Goal: Check status: Check status

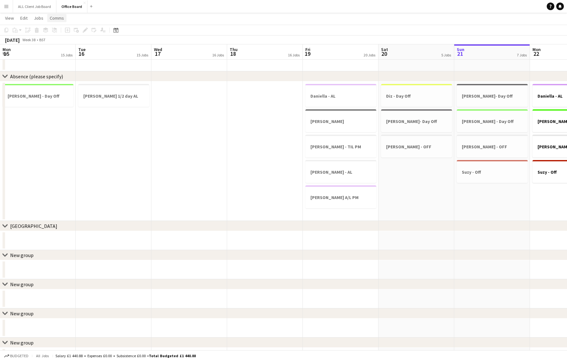
scroll to position [0, 197]
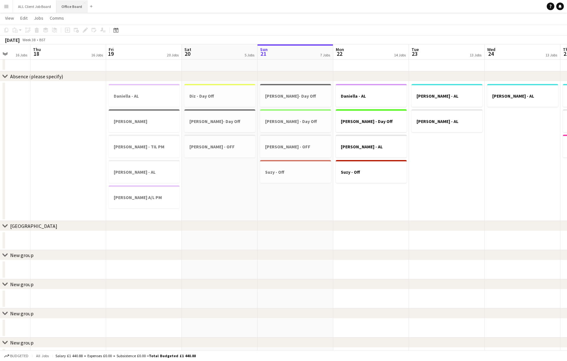
click at [69, 8] on button "Office Board Close" at bounding box center [71, 6] width 31 height 12
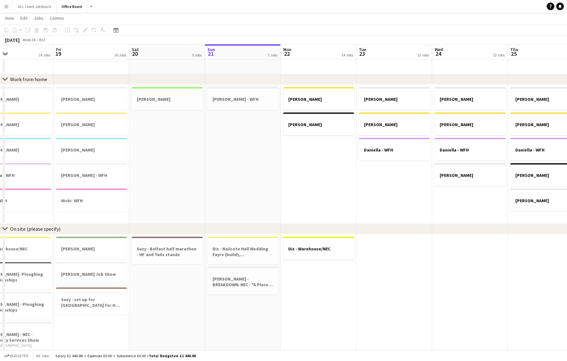
scroll to position [0, 172]
click at [96, 199] on h3 "Nicki- WFH" at bounding box center [93, 201] width 71 height 6
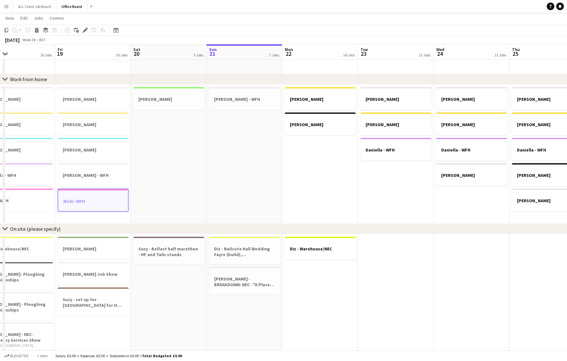
click at [233, 124] on app-date-cell "Mitchell - WFH" at bounding box center [245, 154] width 76 height 139
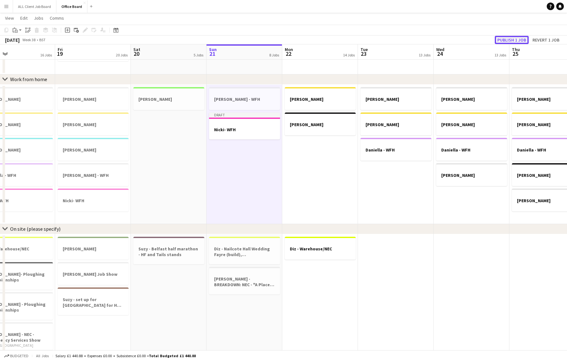
click at [509, 38] on button "Publish 1 job" at bounding box center [512, 40] width 34 height 8
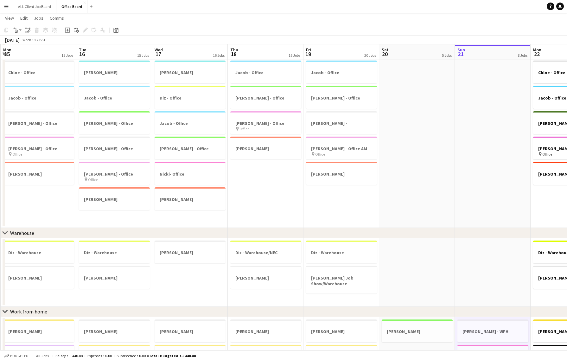
scroll to position [0, 177]
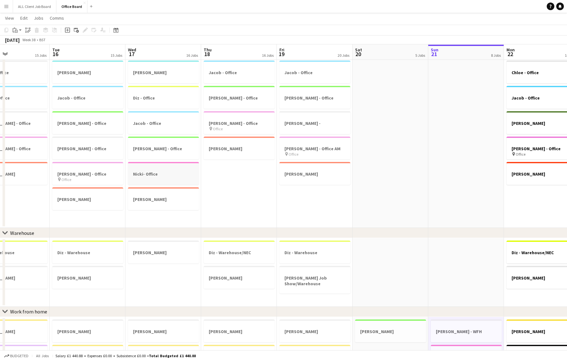
click at [154, 174] on h3 "Nicki- Office" at bounding box center [163, 174] width 71 height 6
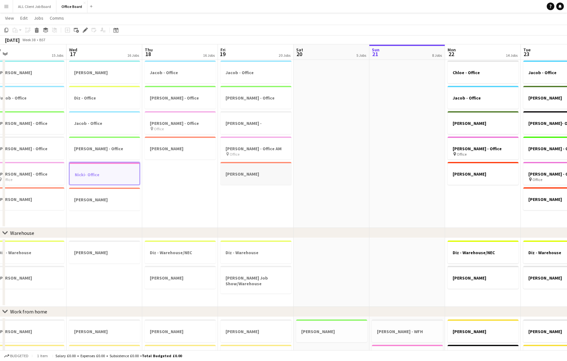
scroll to position [0, 267]
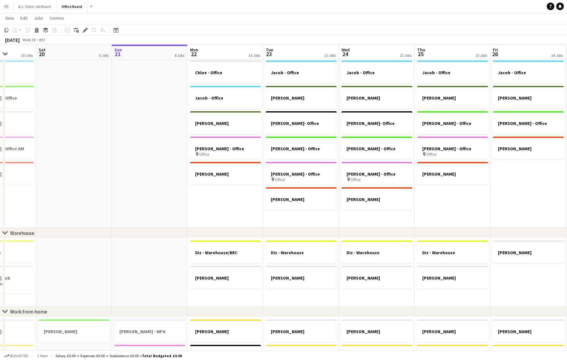
click at [228, 197] on app-date-cell "Chloe - Office Jacob - Office Jamie Nicole - Office pin Office Sarah Lawani" at bounding box center [226, 143] width 76 height 170
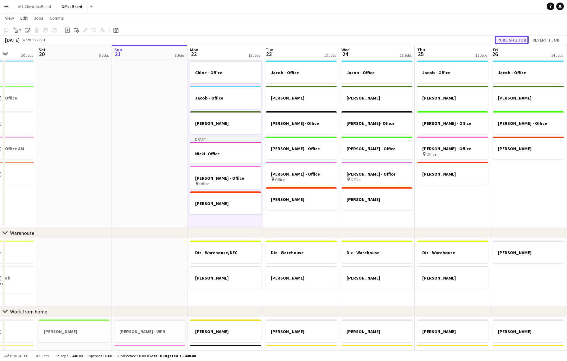
click at [515, 40] on button "Publish 1 job" at bounding box center [512, 40] width 34 height 8
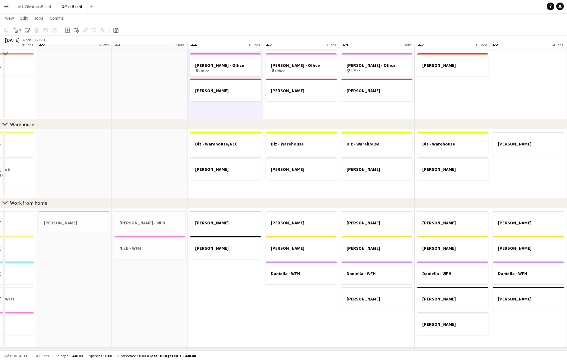
scroll to position [156, 0]
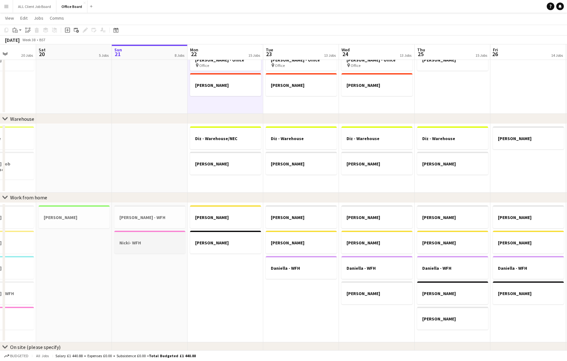
click at [140, 239] on div at bounding box center [149, 237] width 71 height 5
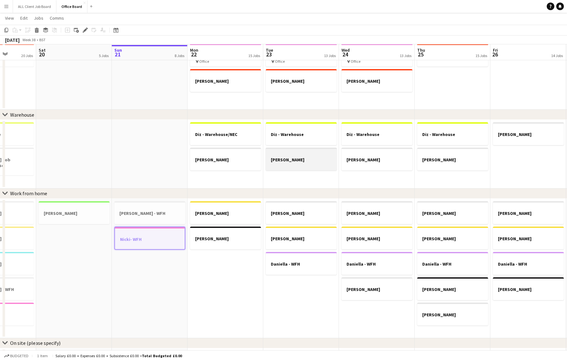
scroll to position [161, 0]
click at [286, 289] on app-date-cell "Chloe - WFH Claire - WFH Daniella - WFH" at bounding box center [301, 267] width 76 height 139
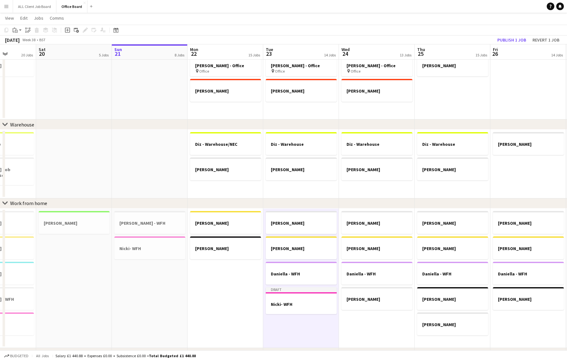
scroll to position [157, 0]
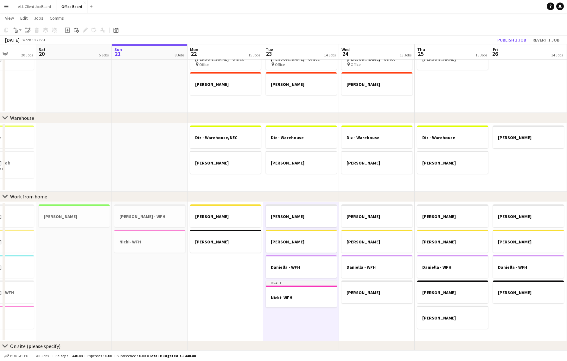
click at [379, 315] on app-date-cell "Chloe - WFH Claire - WFH Daniella - WFH Nicky - WFH" at bounding box center [377, 271] width 76 height 139
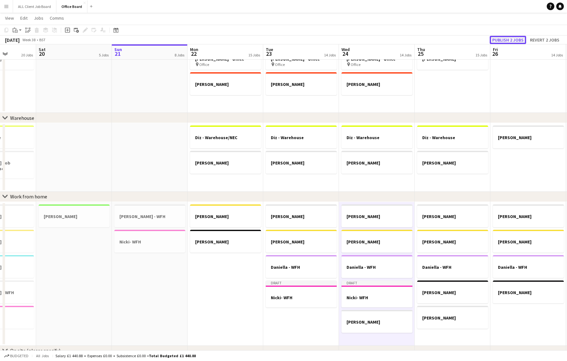
click at [515, 39] on button "Publish 2 jobs" at bounding box center [508, 40] width 36 height 8
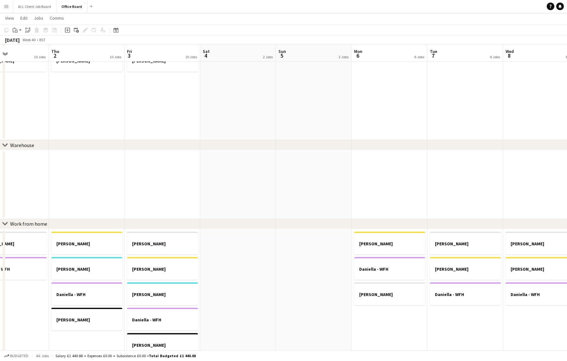
scroll to position [134, 0]
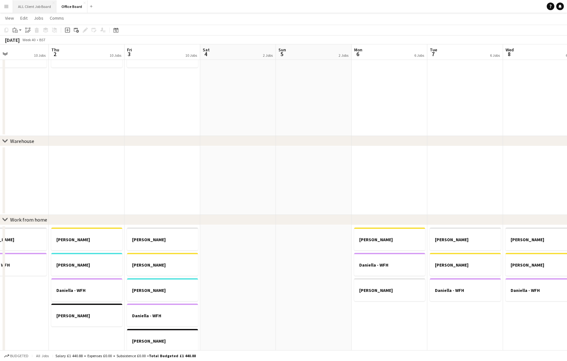
click at [36, 6] on button "ALL Client Job Board Close" at bounding box center [34, 6] width 43 height 12
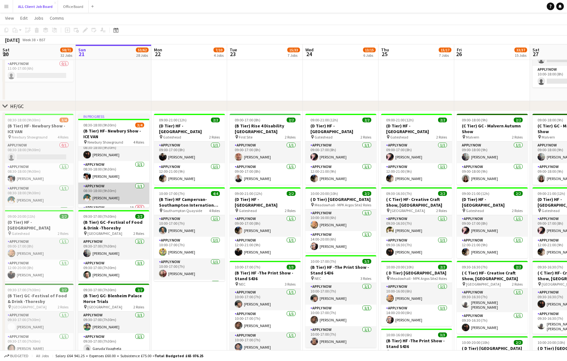
scroll to position [12, 0]
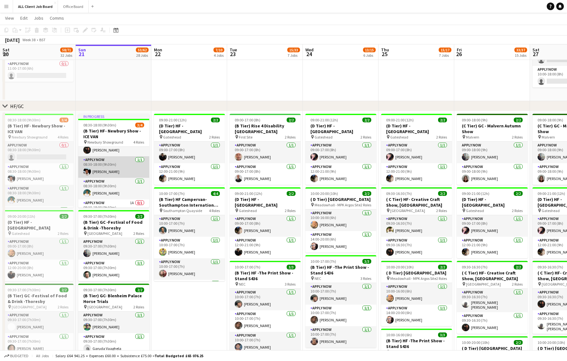
click at [133, 168] on app-card-role "APPLY NOW 1/1 08:30-18:00 (9h30m) Akeel Mahmood" at bounding box center [113, 167] width 71 height 22
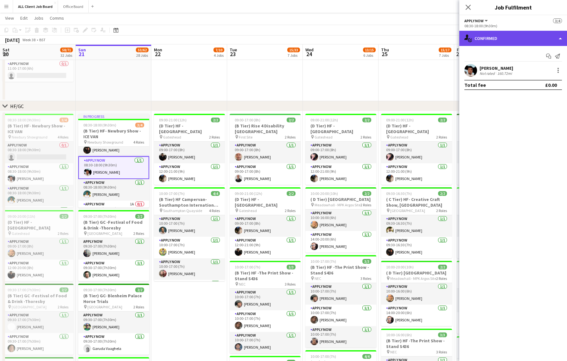
click at [562, 37] on div "single-neutral-actions-check-2 Confirmed" at bounding box center [514, 38] width 108 height 15
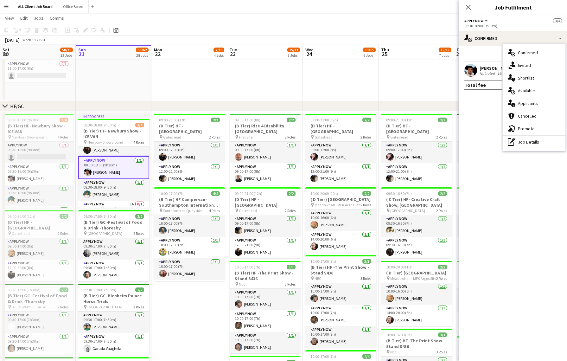
click at [471, 113] on mat-expansion-panel "check Confirmed Start chat Send notification Akeel Mahmood Not rated 160.72mi T…" at bounding box center [514, 203] width 108 height 315
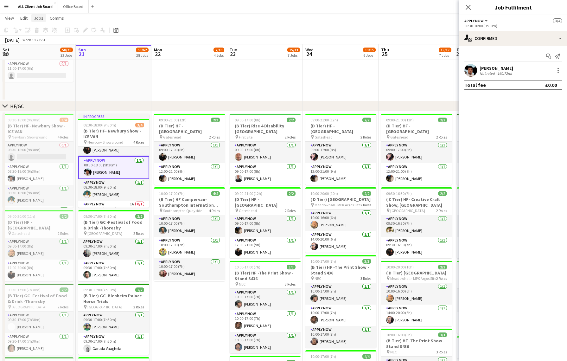
click at [43, 16] on link "Jobs" at bounding box center [38, 18] width 15 height 8
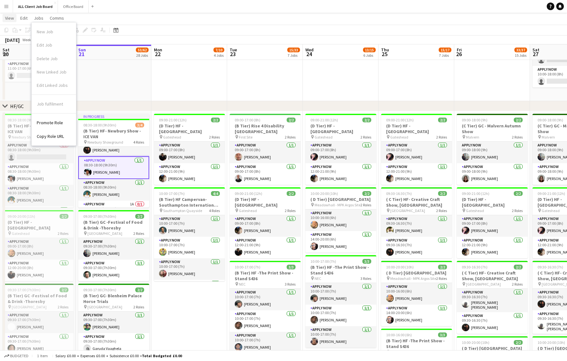
click at [9, 20] on span "View" at bounding box center [9, 18] width 9 height 6
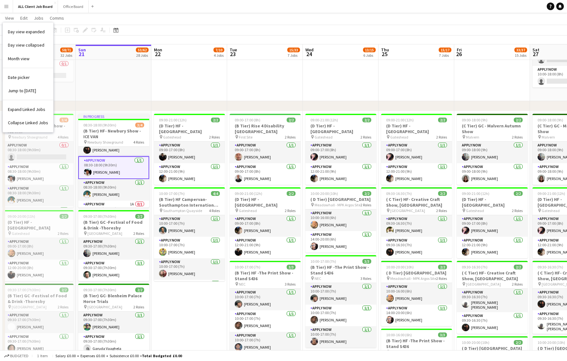
click at [150, 18] on app-page-menu "View Day view expanded Day view collapsed Month view Date picker Jump to today …" at bounding box center [283, 19] width 567 height 12
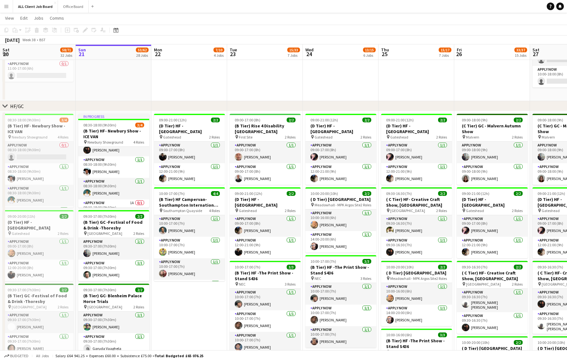
click at [6, 5] on app-icon "Menu" at bounding box center [6, 6] width 5 height 5
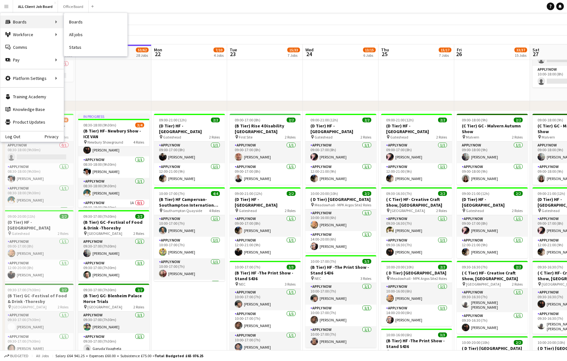
click at [23, 18] on div "Boards Boards" at bounding box center [31, 22] width 63 height 13
click at [75, 35] on link "My Workforce" at bounding box center [95, 34] width 63 height 13
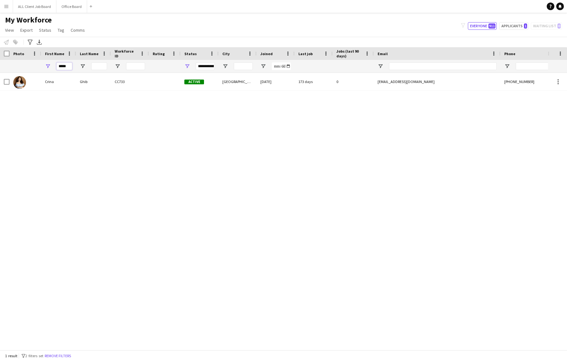
click at [62, 67] on input "*****" at bounding box center [64, 66] width 16 height 8
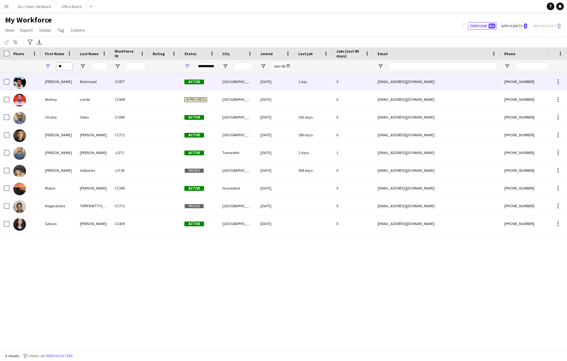
type input "**"
click at [165, 77] on div at bounding box center [165, 81] width 32 height 17
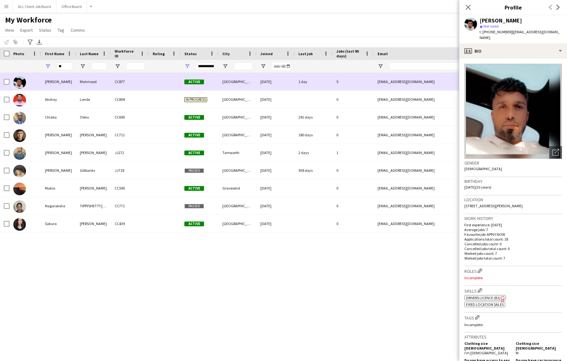
click at [49, 78] on div "Akeel" at bounding box center [58, 81] width 35 height 17
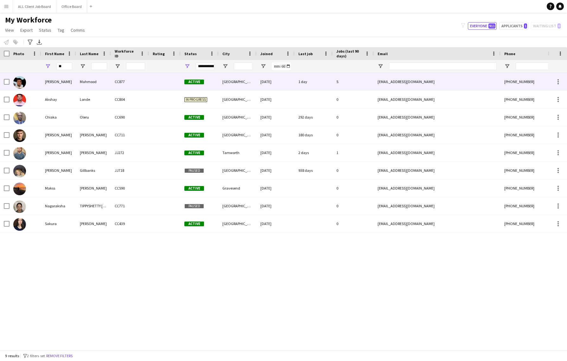
click at [49, 78] on div "Akeel" at bounding box center [58, 81] width 35 height 17
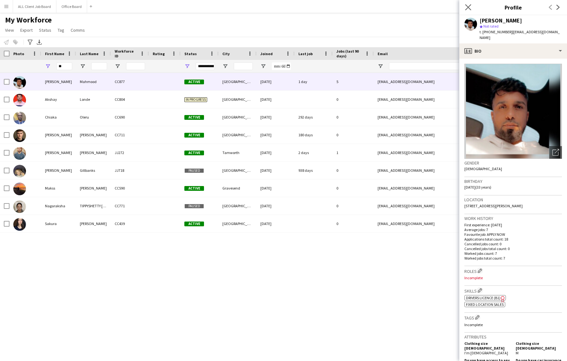
click at [467, 4] on app-icon "Close pop-in" at bounding box center [468, 7] width 9 height 9
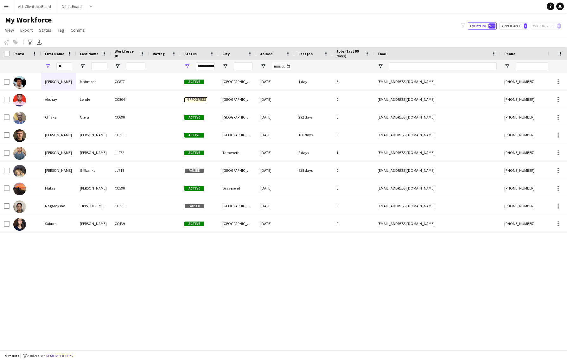
click at [4, 5] on app-icon "Menu" at bounding box center [6, 6] width 5 height 5
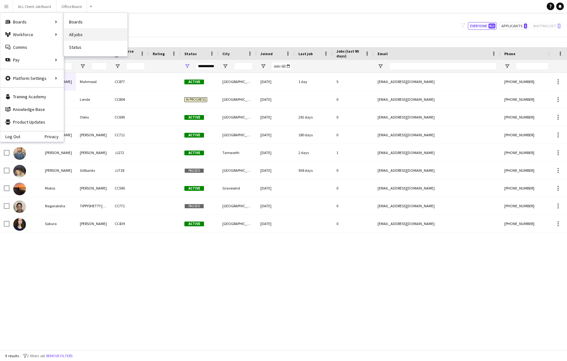
click at [77, 32] on link "All jobs" at bounding box center [95, 34] width 63 height 13
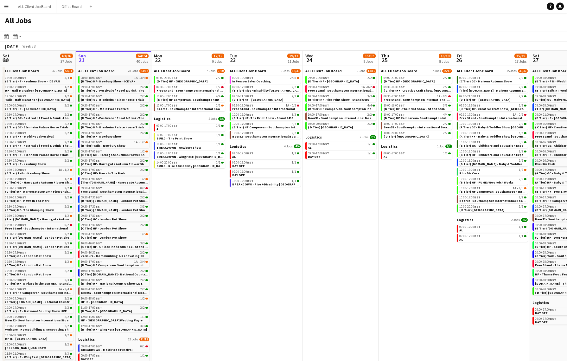
click at [120, 79] on div "08:30-18:00 BST 1A • 3/4" at bounding box center [114, 77] width 67 height 3
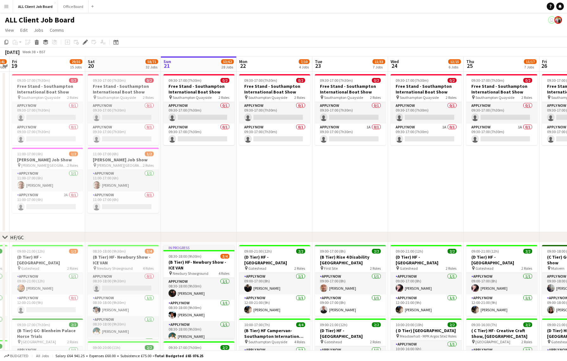
click at [419, 40] on app-toolbar "Copy Paste Paste Command V Paste with crew Command Shift V Paste linked Job Del…" at bounding box center [283, 42] width 567 height 11
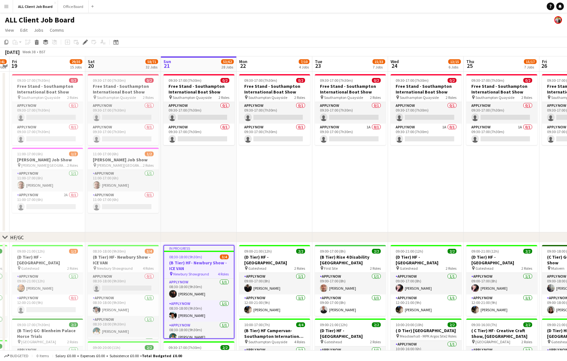
click at [6, 7] on app-icon "Menu" at bounding box center [6, 6] width 5 height 5
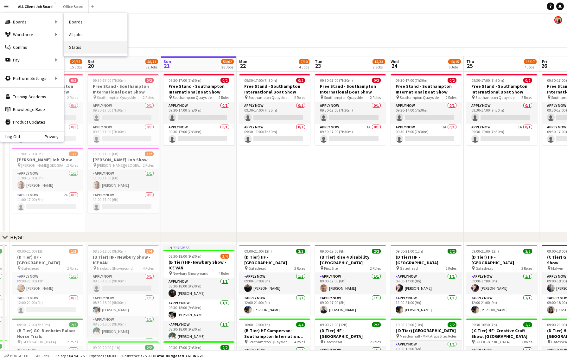
click at [81, 45] on link "Status" at bounding box center [95, 47] width 63 height 13
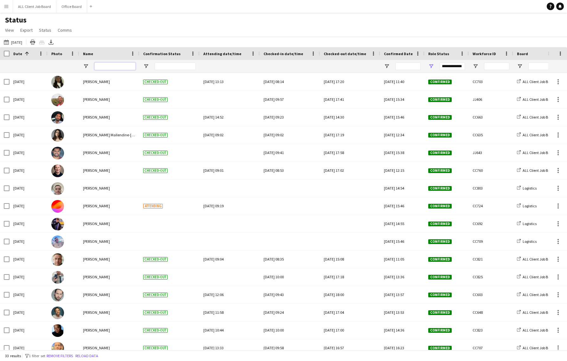
click at [104, 64] on input "Name Filter Input" at bounding box center [114, 66] width 41 height 8
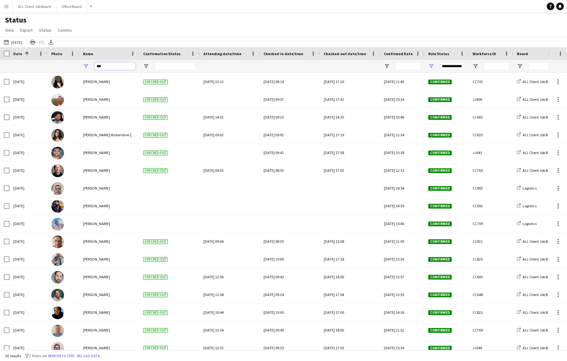
type input "****"
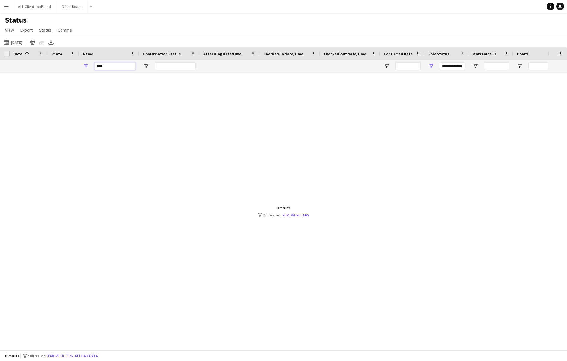
type input "***"
type input "*"
type input "**********"
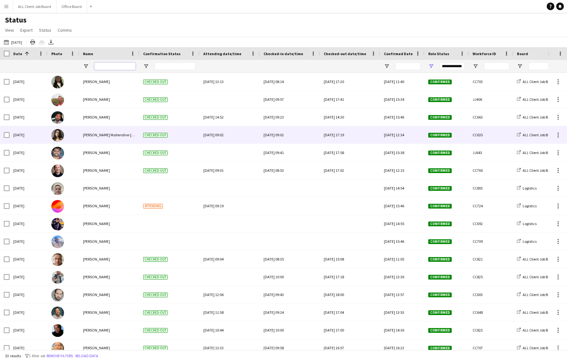
scroll to position [13, 0]
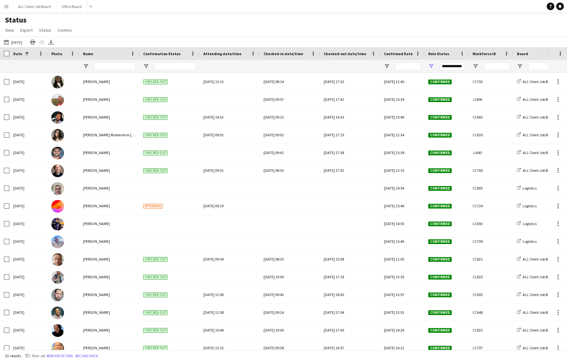
click at [29, 55] on div "Date 1" at bounding box center [24, 54] width 23 height 10
click at [23, 41] on button "This Week 24-05-2025" at bounding box center [13, 42] width 21 height 8
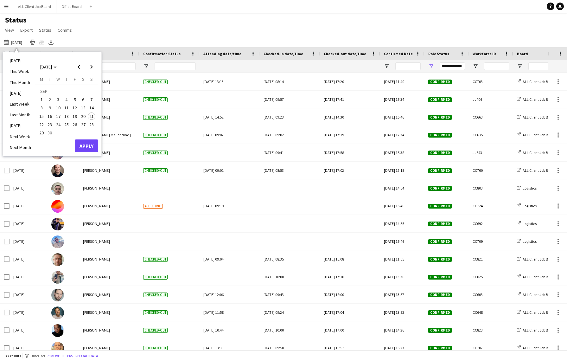
click at [93, 118] on span "21" at bounding box center [92, 117] width 8 height 8
click at [86, 145] on button "Apply" at bounding box center [86, 145] width 23 height 13
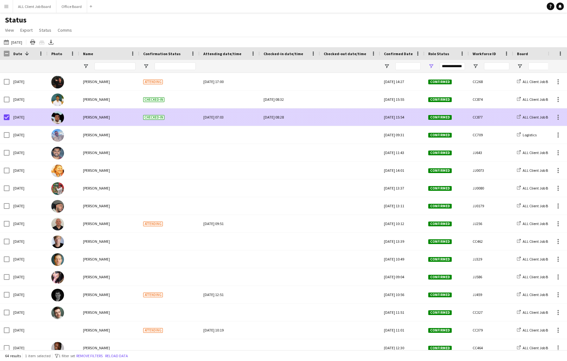
click at [156, 118] on span "Checked-in" at bounding box center [153, 117] width 21 height 5
click at [164, 118] on div "Checked-in" at bounding box center [169, 116] width 60 height 17
click at [558, 116] on div at bounding box center [559, 117] width 8 height 8
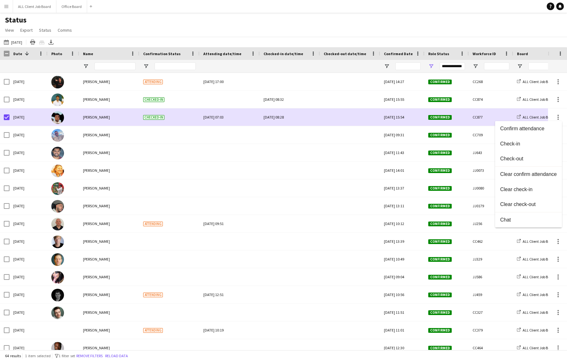
click at [285, 160] on div at bounding box center [283, 180] width 567 height 361
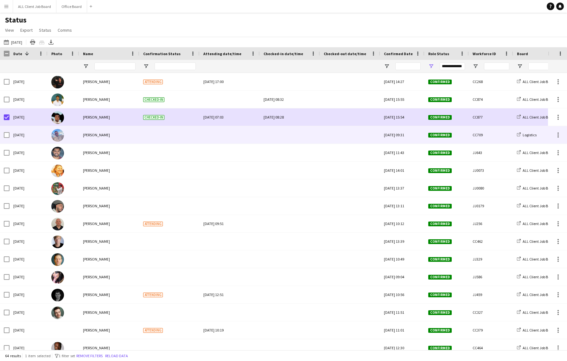
click at [181, 139] on div at bounding box center [169, 134] width 60 height 17
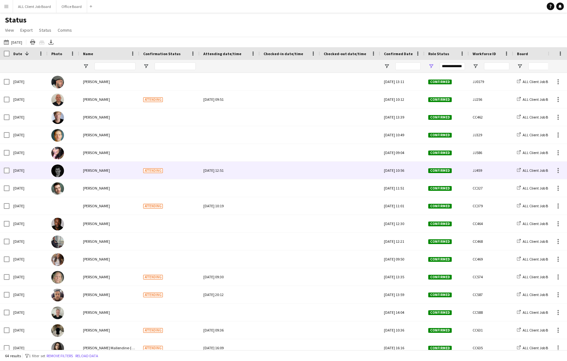
scroll to position [154, 0]
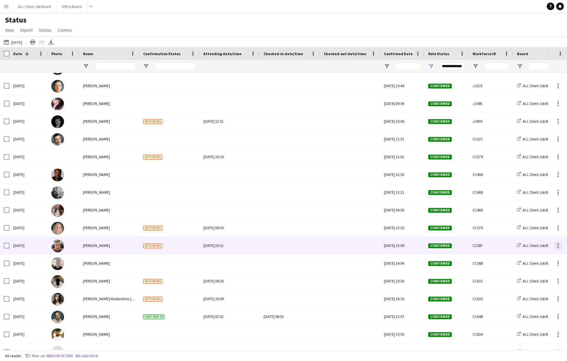
click at [558, 246] on div at bounding box center [558, 245] width 1 height 1
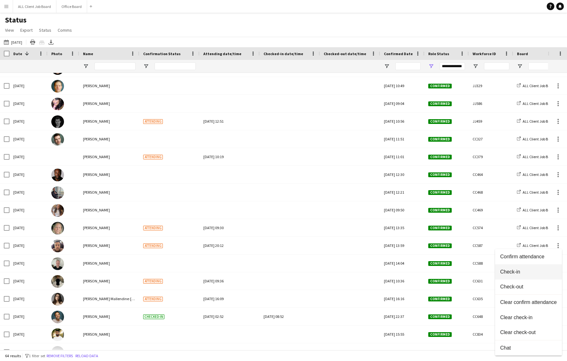
click at [521, 273] on span "Check-in" at bounding box center [528, 272] width 57 height 6
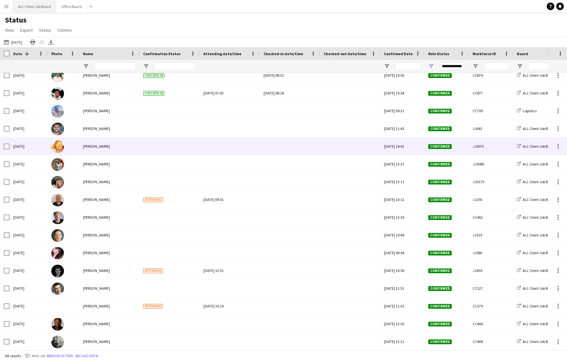
scroll to position [0, 0]
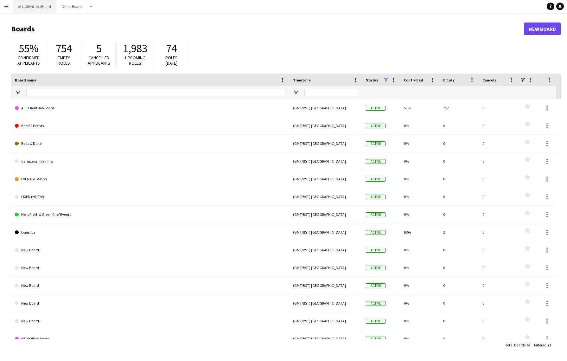
click at [48, 7] on button "ALL Client Job Board Close" at bounding box center [34, 6] width 43 height 12
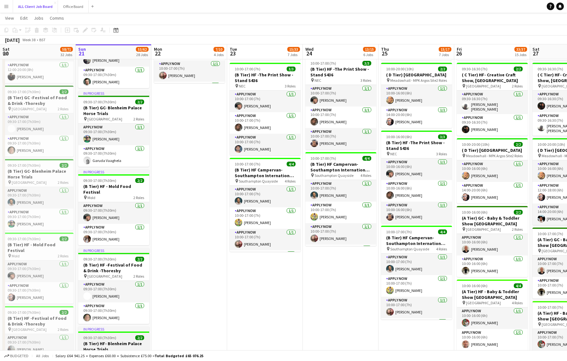
scroll to position [329, 0]
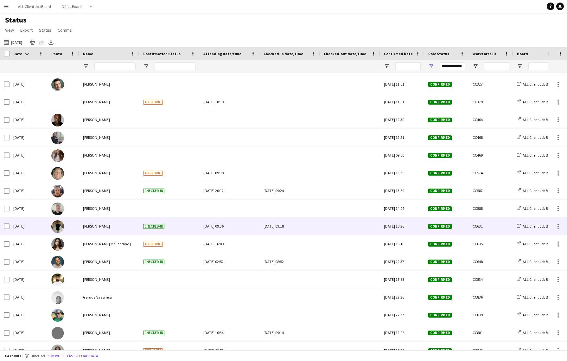
scroll to position [235, 0]
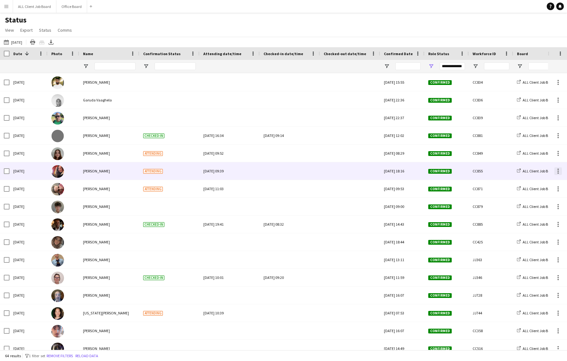
click at [561, 170] on div at bounding box center [559, 171] width 8 height 8
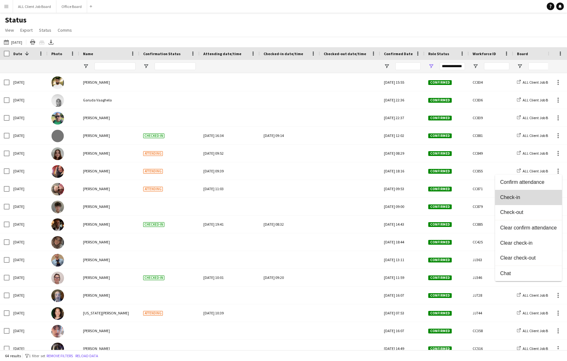
click at [517, 199] on span "Check-in" at bounding box center [528, 198] width 57 height 6
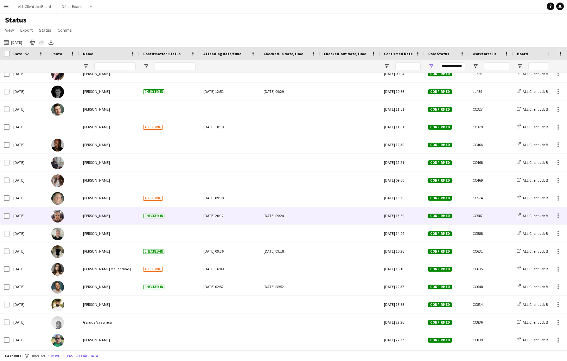
scroll to position [204, 0]
